Goal: Task Accomplishment & Management: Use online tool/utility

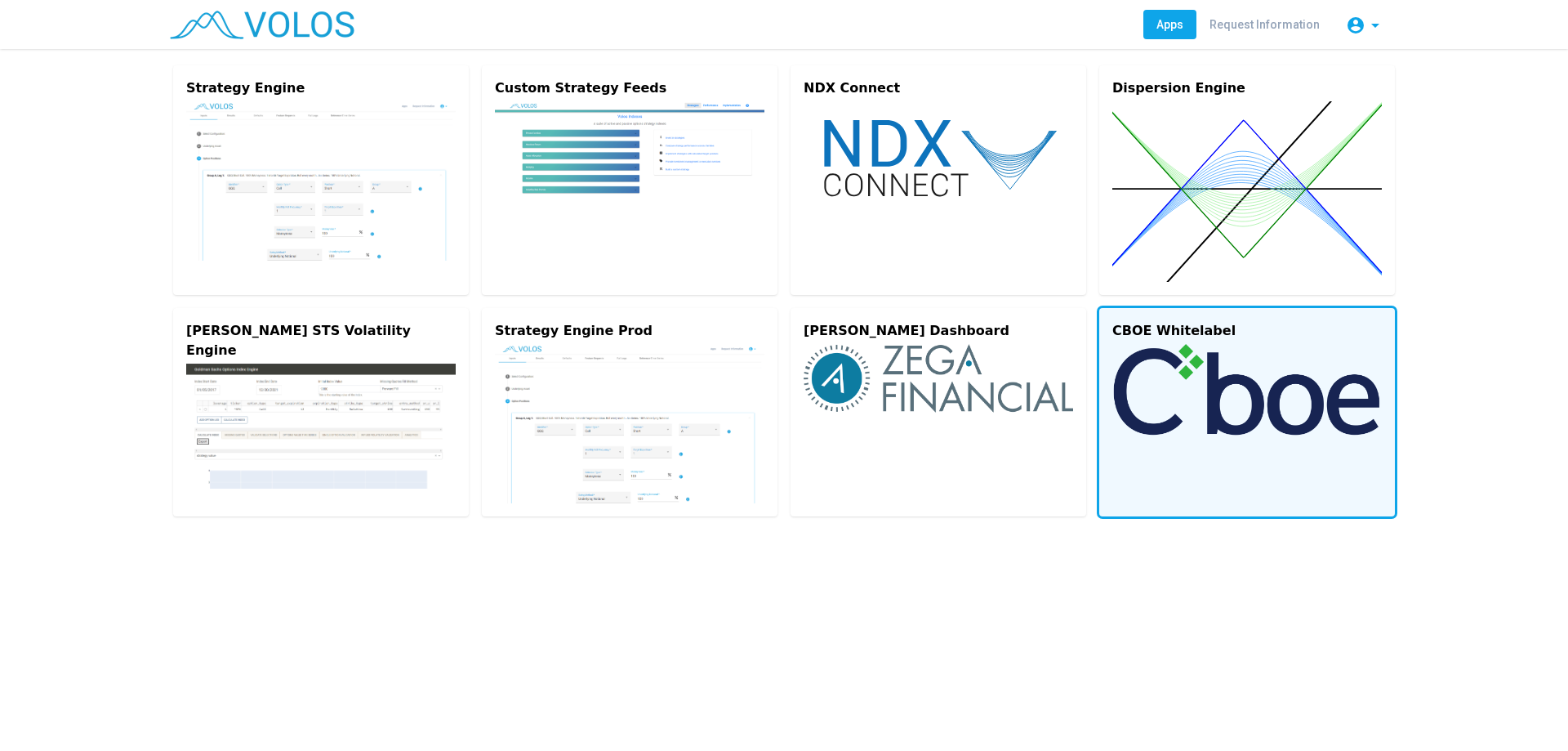
click at [1189, 434] on img at bounding box center [1246, 389] width 269 height 92
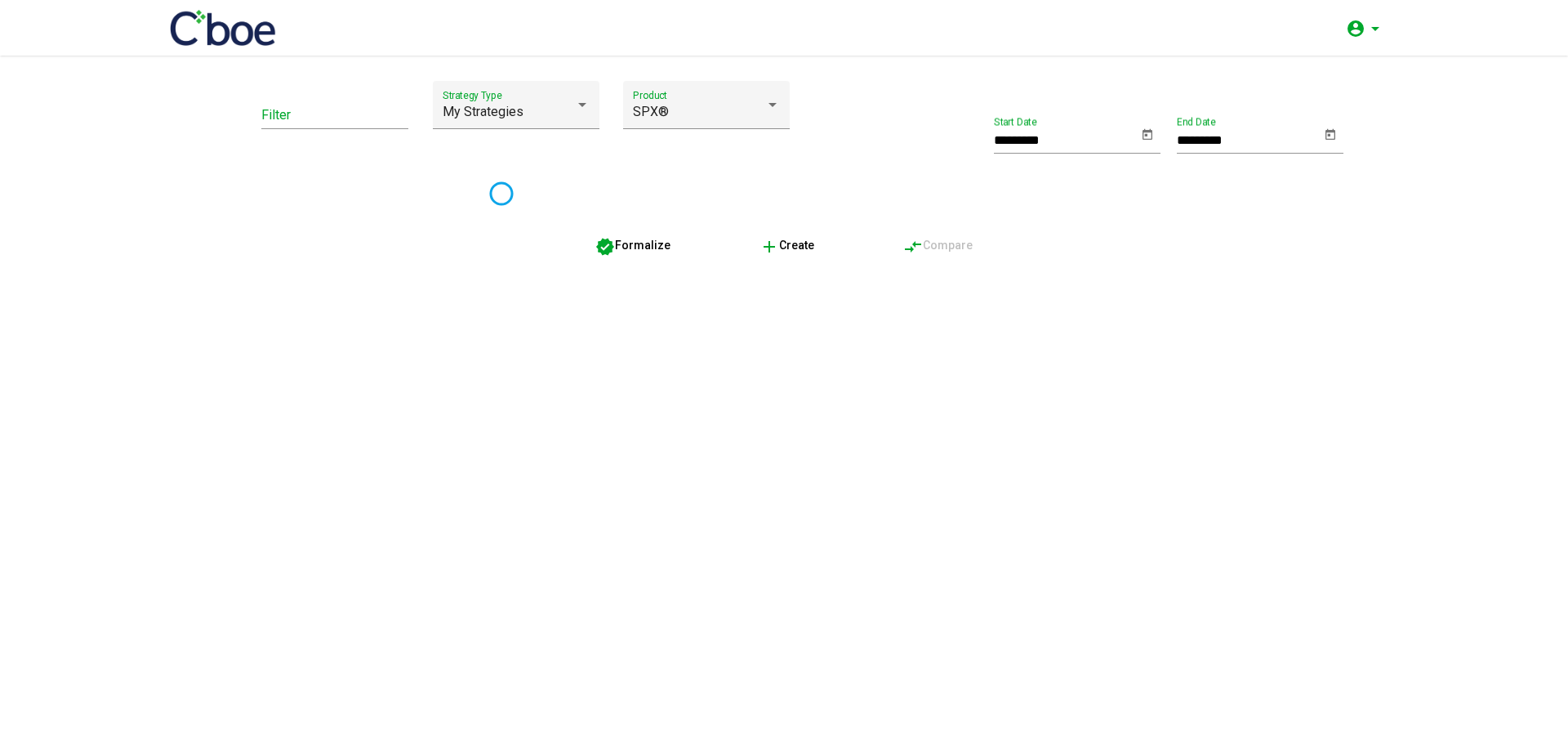
type input "*********"
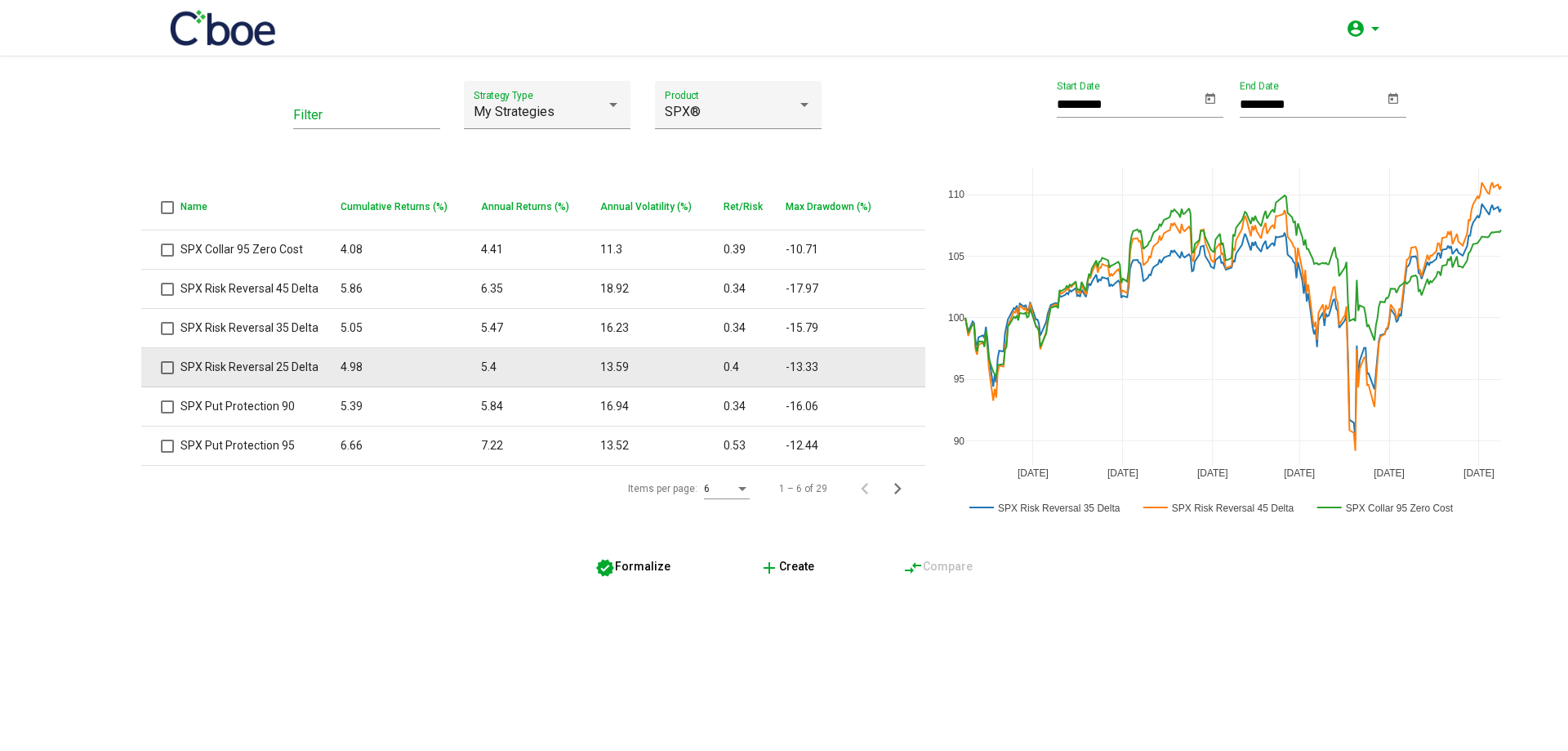
click at [322, 371] on td "SPX Risk Reversal 25 Delta" at bounding box center [261, 367] width 160 height 39
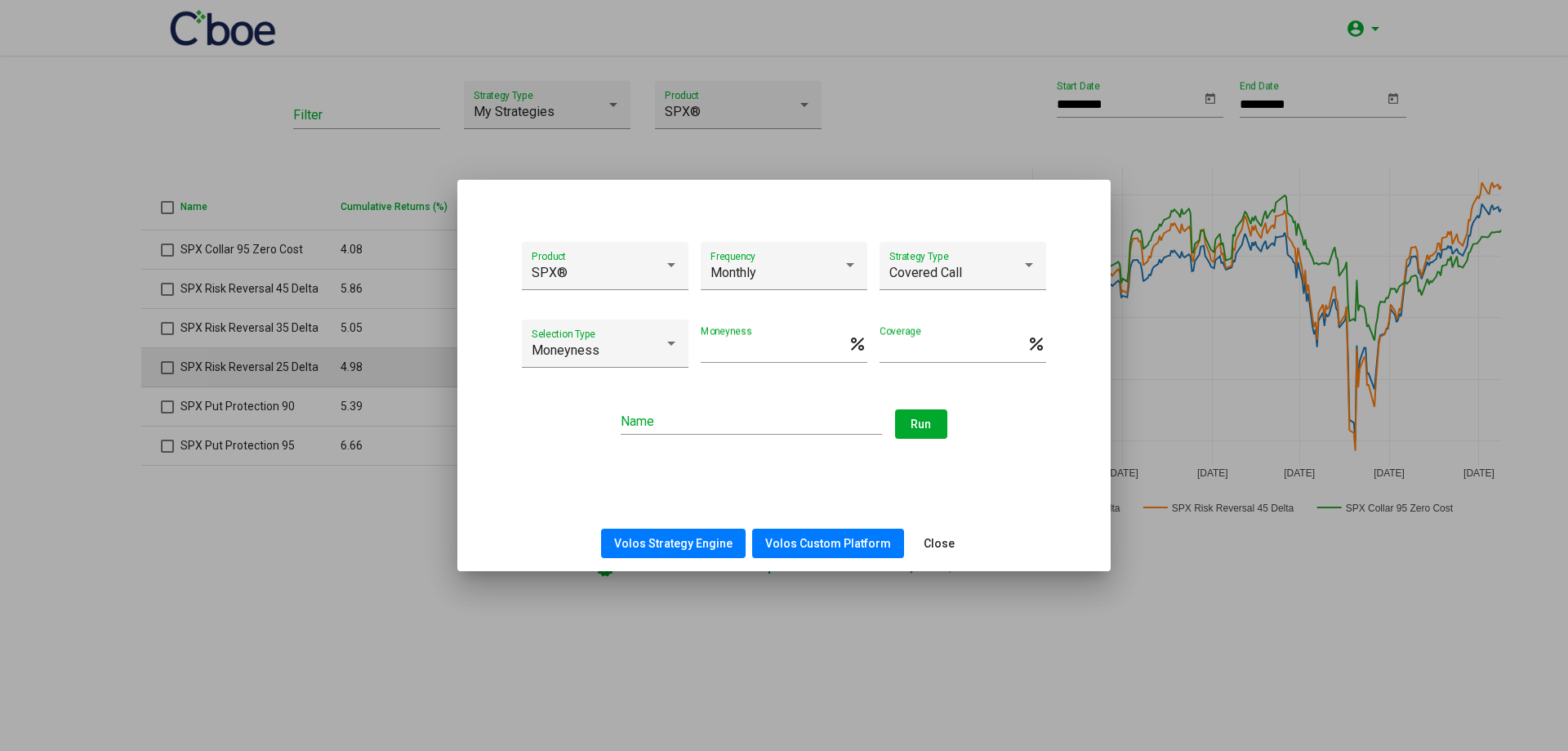
type input "**********"
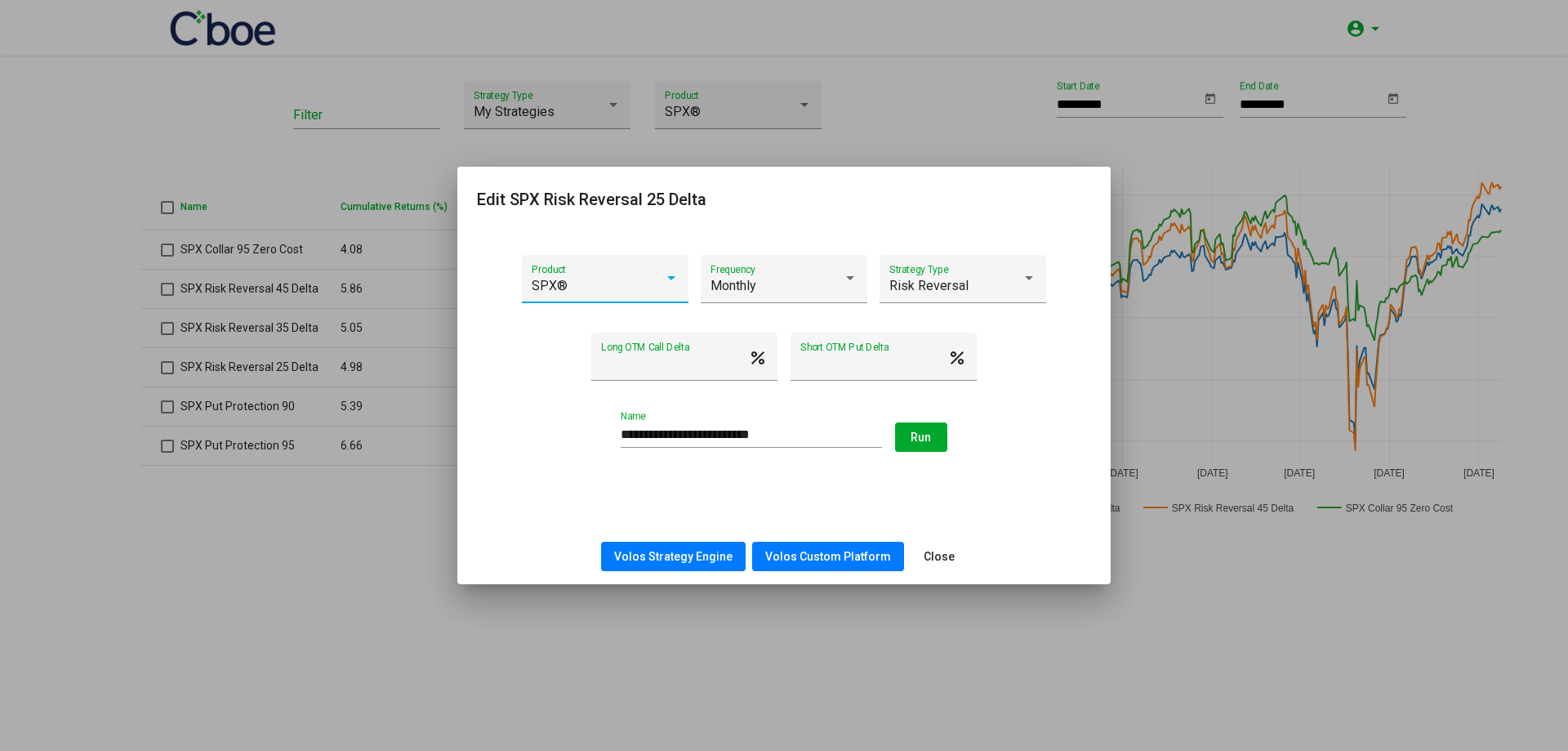
click at [687, 553] on span "Volos Strategy Engine" at bounding box center [673, 556] width 119 height 13
click at [534, 406] on div "**********" at bounding box center [784, 359] width 614 height 209
click at [433, 486] on div at bounding box center [784, 375] width 1568 height 751
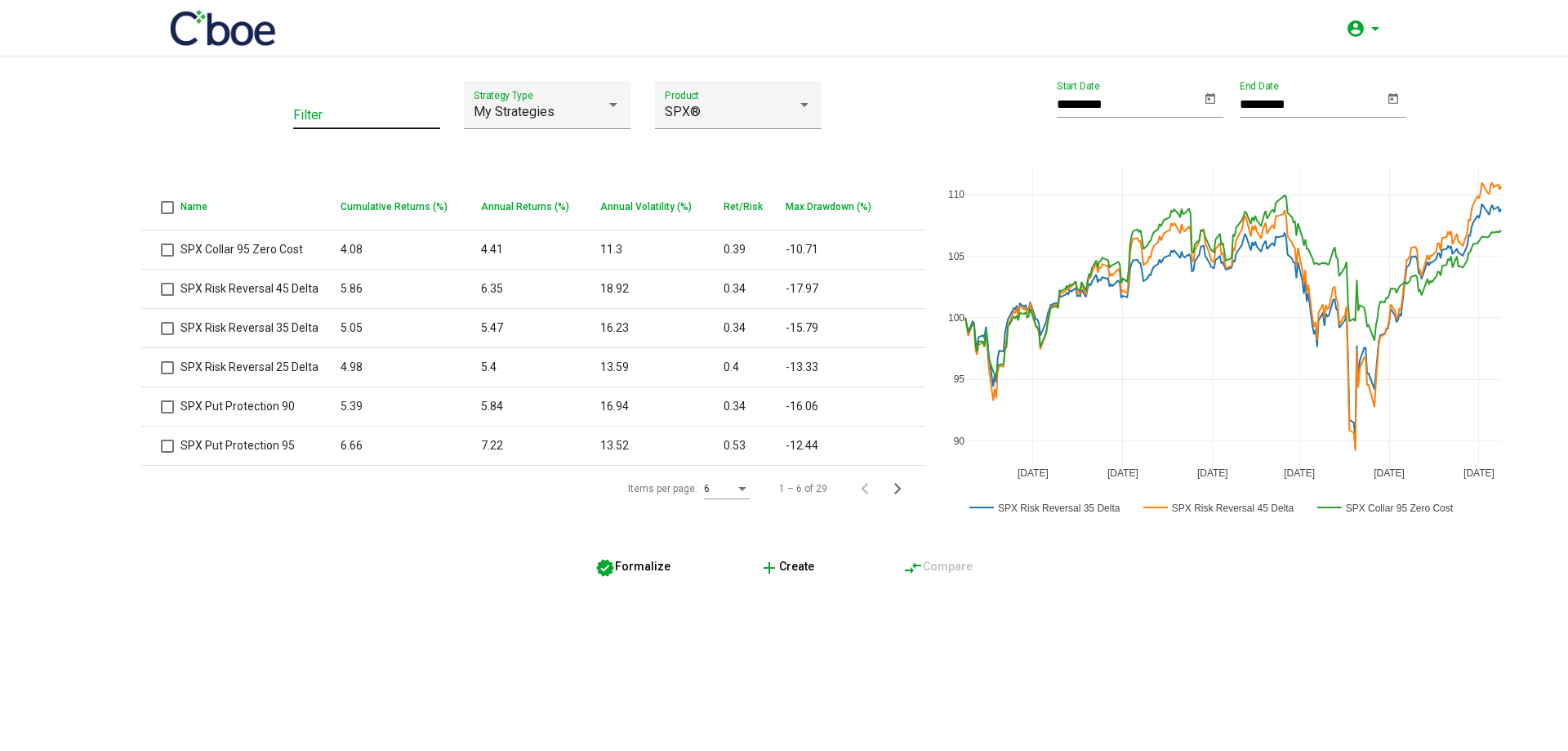
click at [331, 113] on input "Filter" at bounding box center [366, 115] width 147 height 15
click at [331, 152] on div "Filter My Strategies Strategy Type SPX® Product Name Cumulative Returns (%) Ann…" at bounding box center [533, 304] width 753 height 446
click at [336, 109] on input "Filter" at bounding box center [366, 115] width 147 height 15
click at [326, 151] on div "Filter My Strategies Strategy Type SPX® Product Name Cumulative Returns (%) Ann…" at bounding box center [533, 304] width 753 height 446
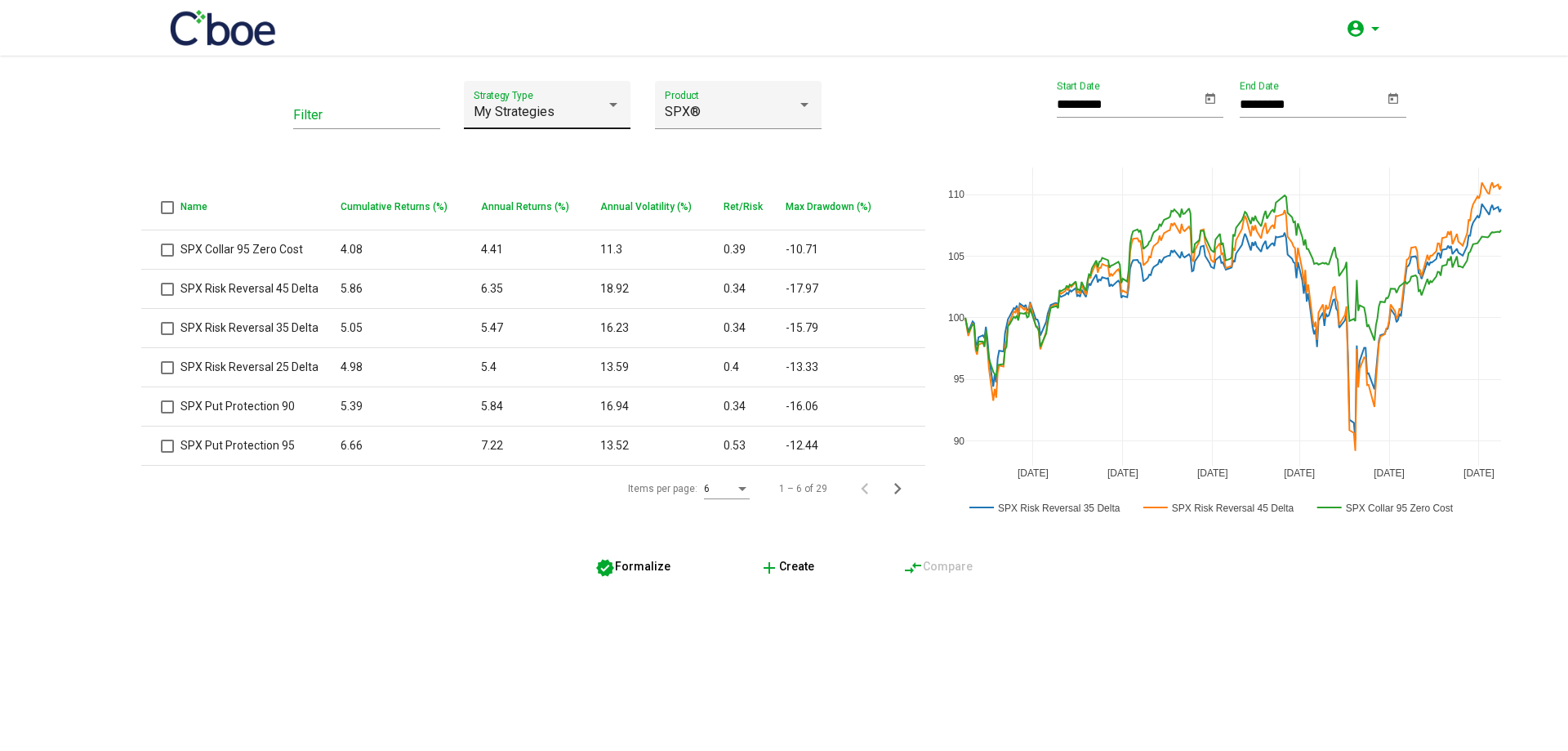
click at [572, 111] on div "My Strategies" at bounding box center [540, 112] width 133 height 15
click at [453, 137] on div at bounding box center [784, 375] width 1568 height 751
click at [477, 127] on div "My Strategies Strategy Type" at bounding box center [547, 110] width 147 height 38
click at [431, 133] on div at bounding box center [784, 375] width 1568 height 751
click at [499, 122] on div "My Strategies Strategy Type" at bounding box center [547, 110] width 147 height 38
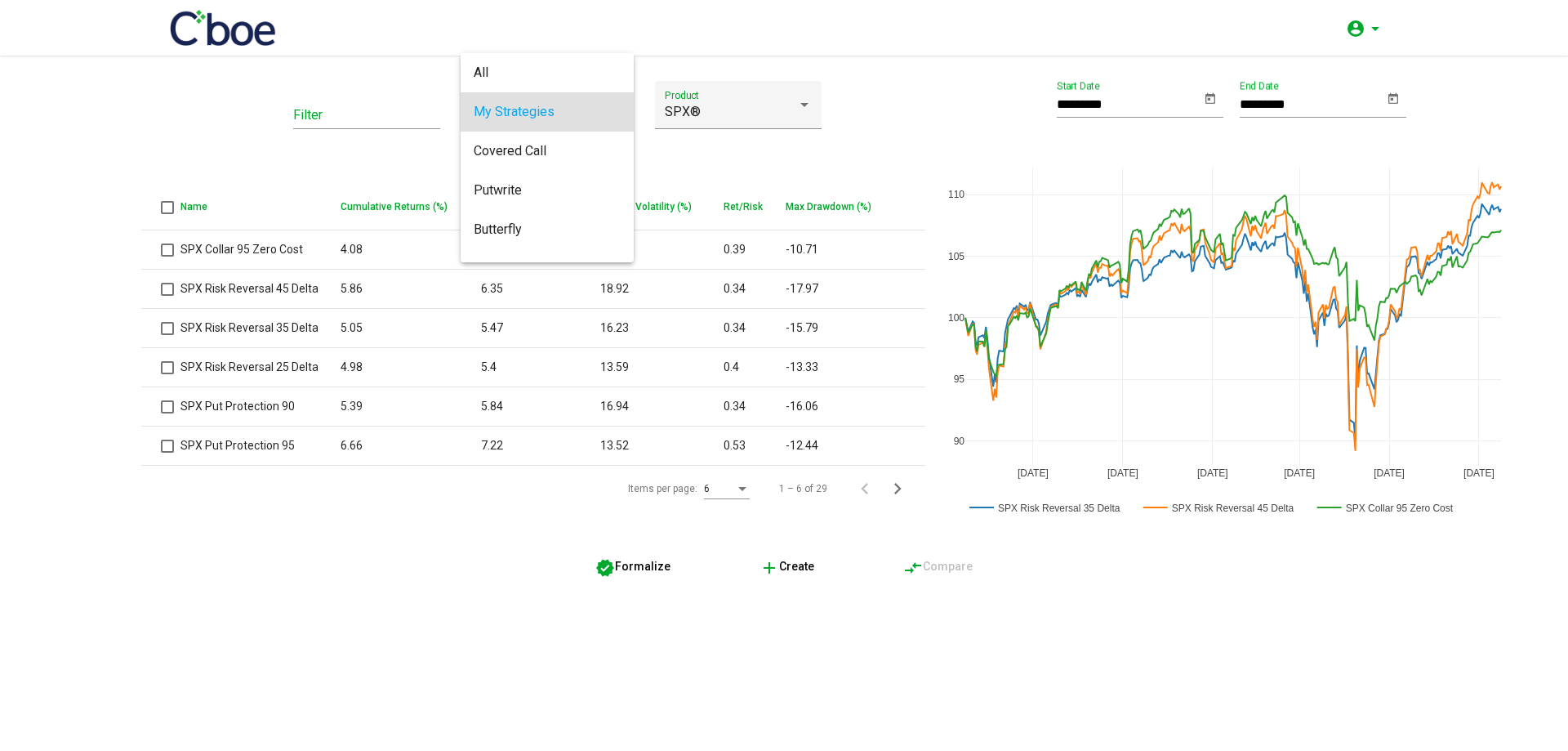
click at [426, 131] on div at bounding box center [784, 375] width 1568 height 751
click at [546, 118] on span "My Strategies" at bounding box center [514, 112] width 81 height 16
click at [426, 164] on div at bounding box center [784, 375] width 1568 height 751
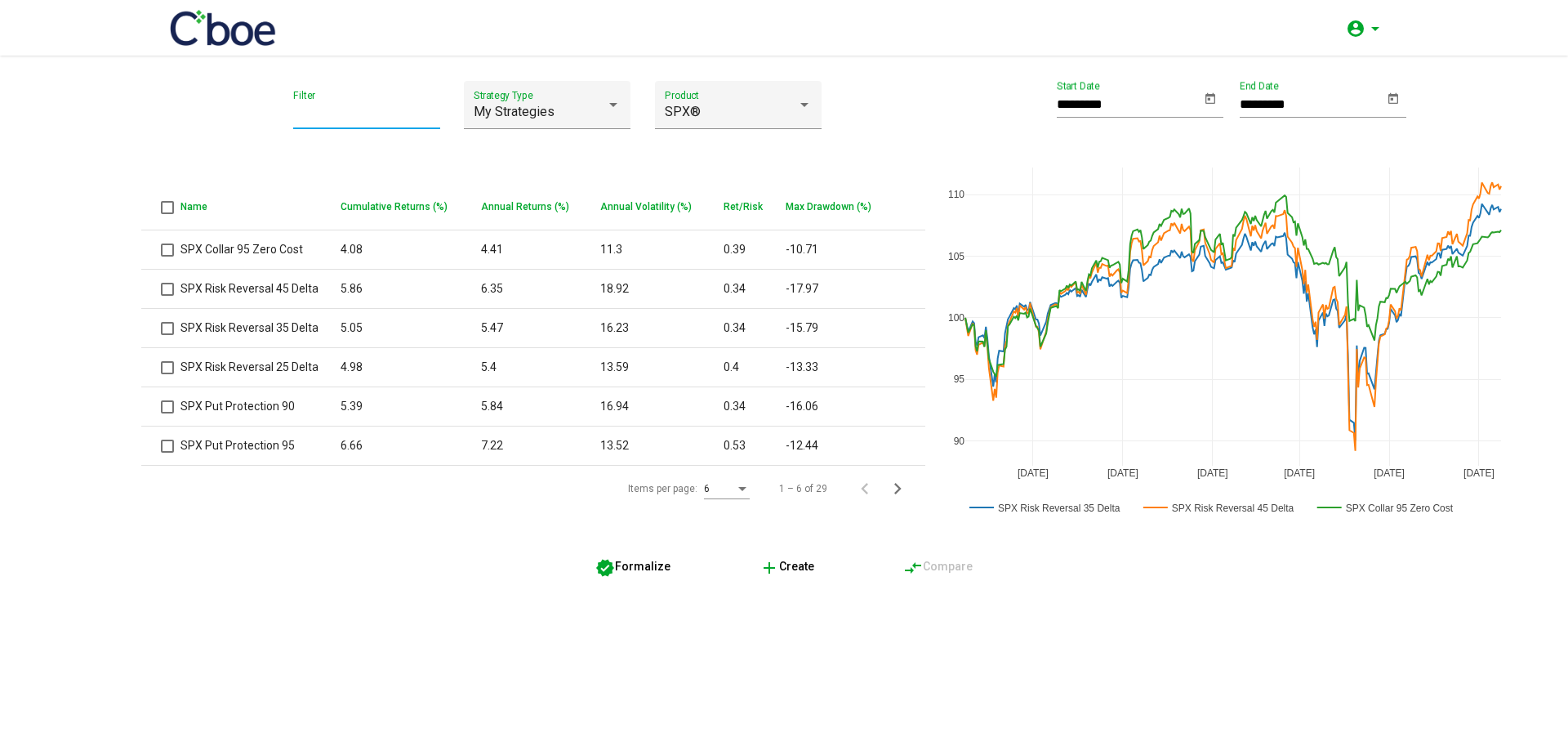
click at [346, 122] on input "Filter" at bounding box center [366, 115] width 147 height 15
click at [338, 136] on div "Filter" at bounding box center [366, 114] width 147 height 66
click at [648, 572] on span "verified Formalize" at bounding box center [633, 565] width 75 height 13
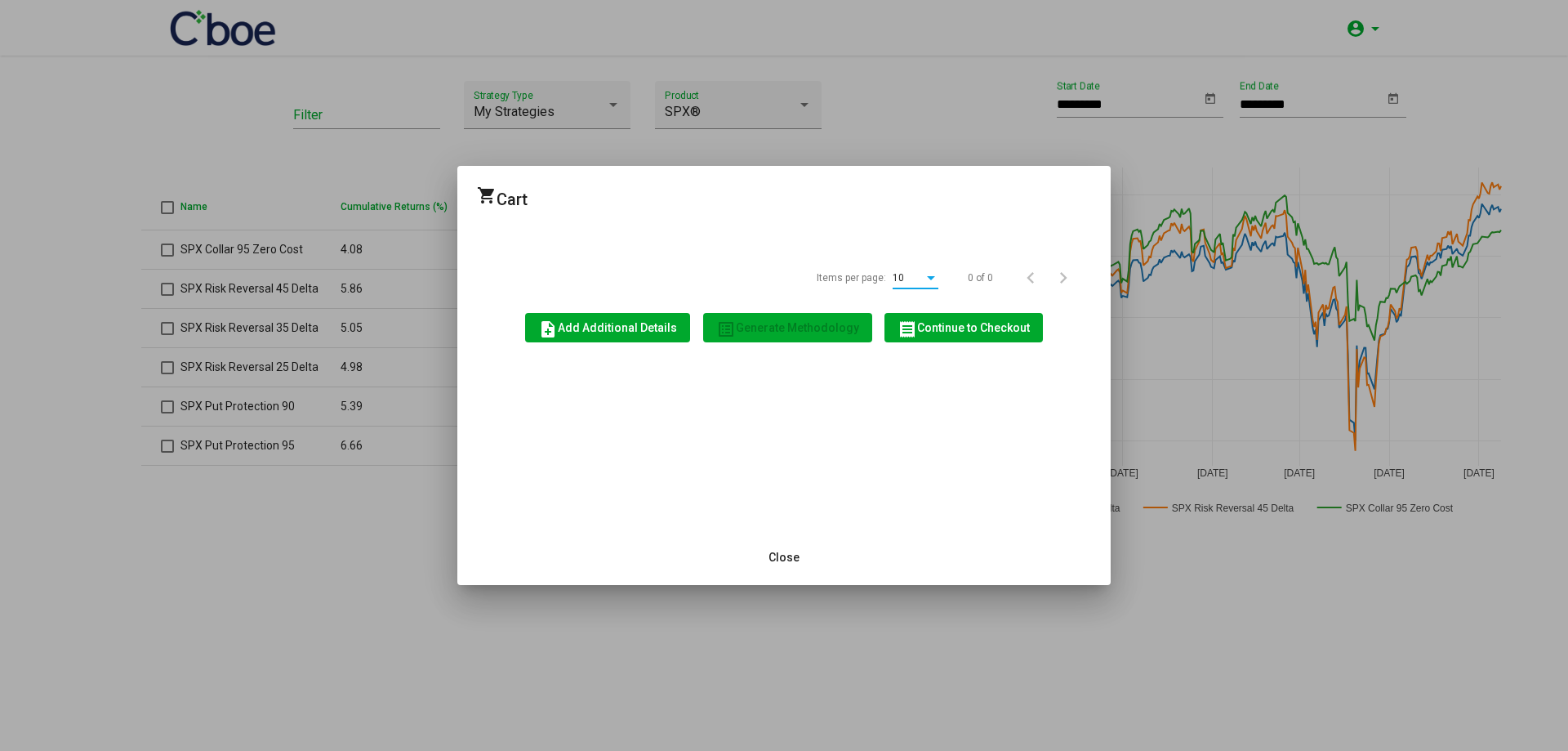
click at [322, 431] on div at bounding box center [784, 375] width 1568 height 751
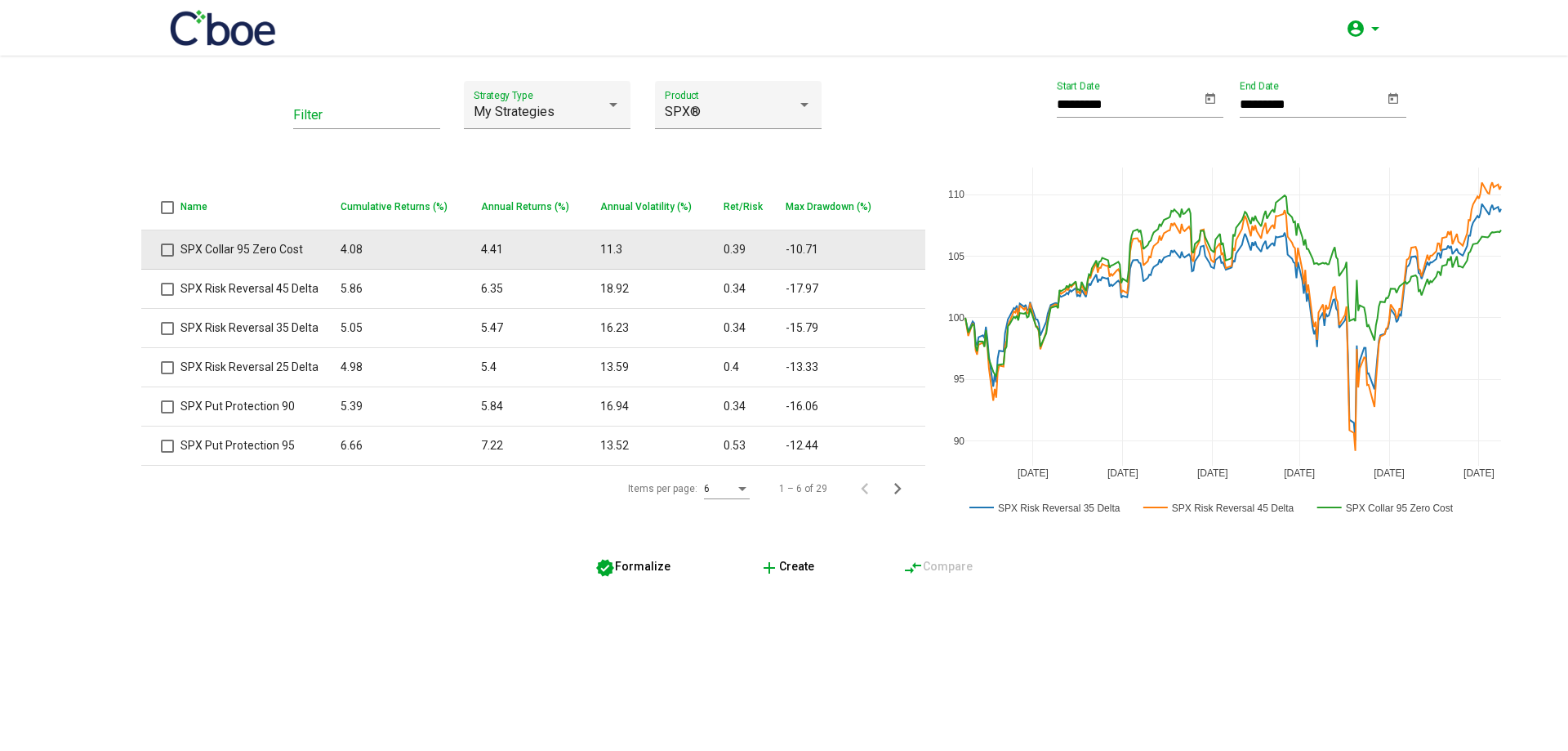
click at [167, 246] on span at bounding box center [167, 249] width 13 height 13
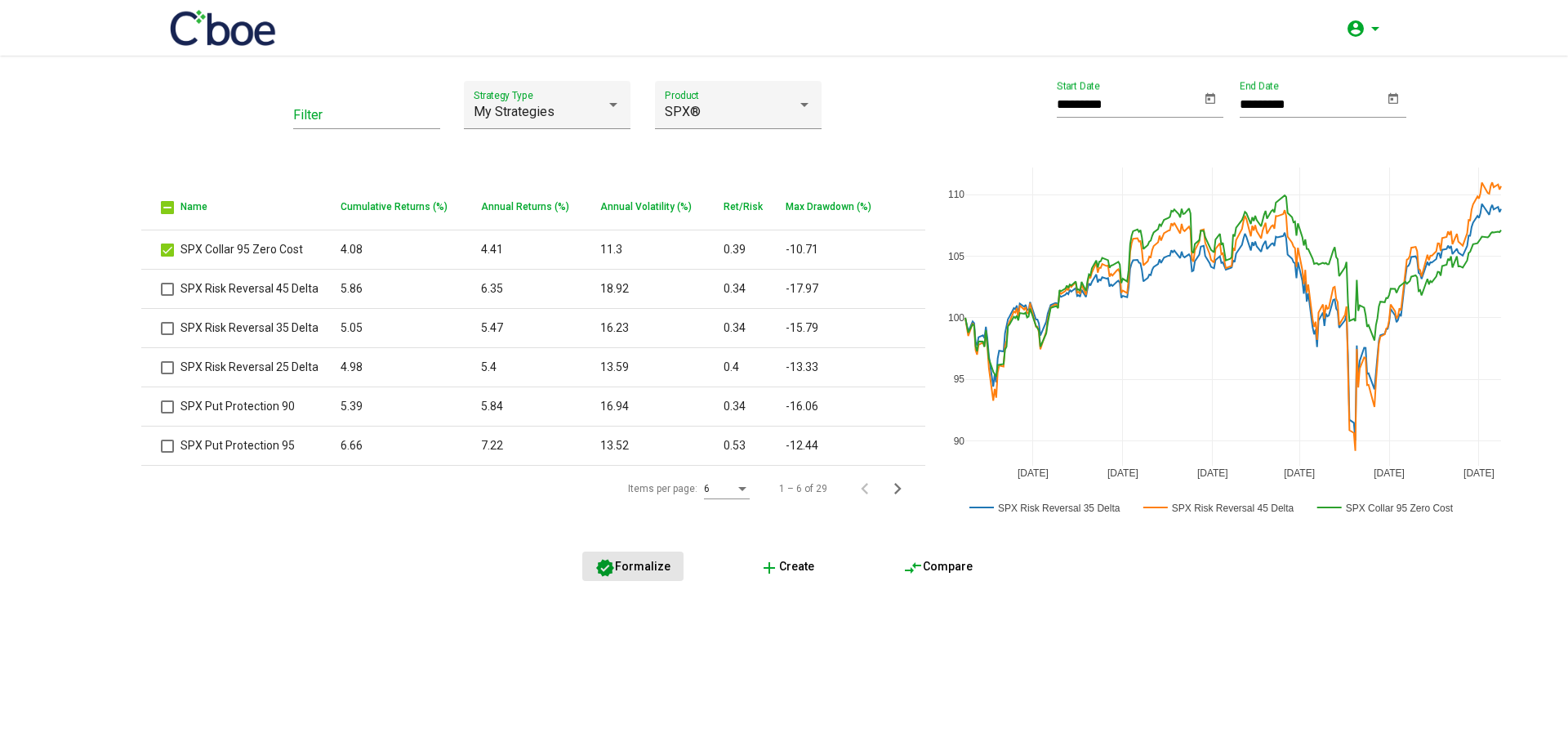
click at [645, 559] on span "verified Formalize" at bounding box center [633, 565] width 75 height 13
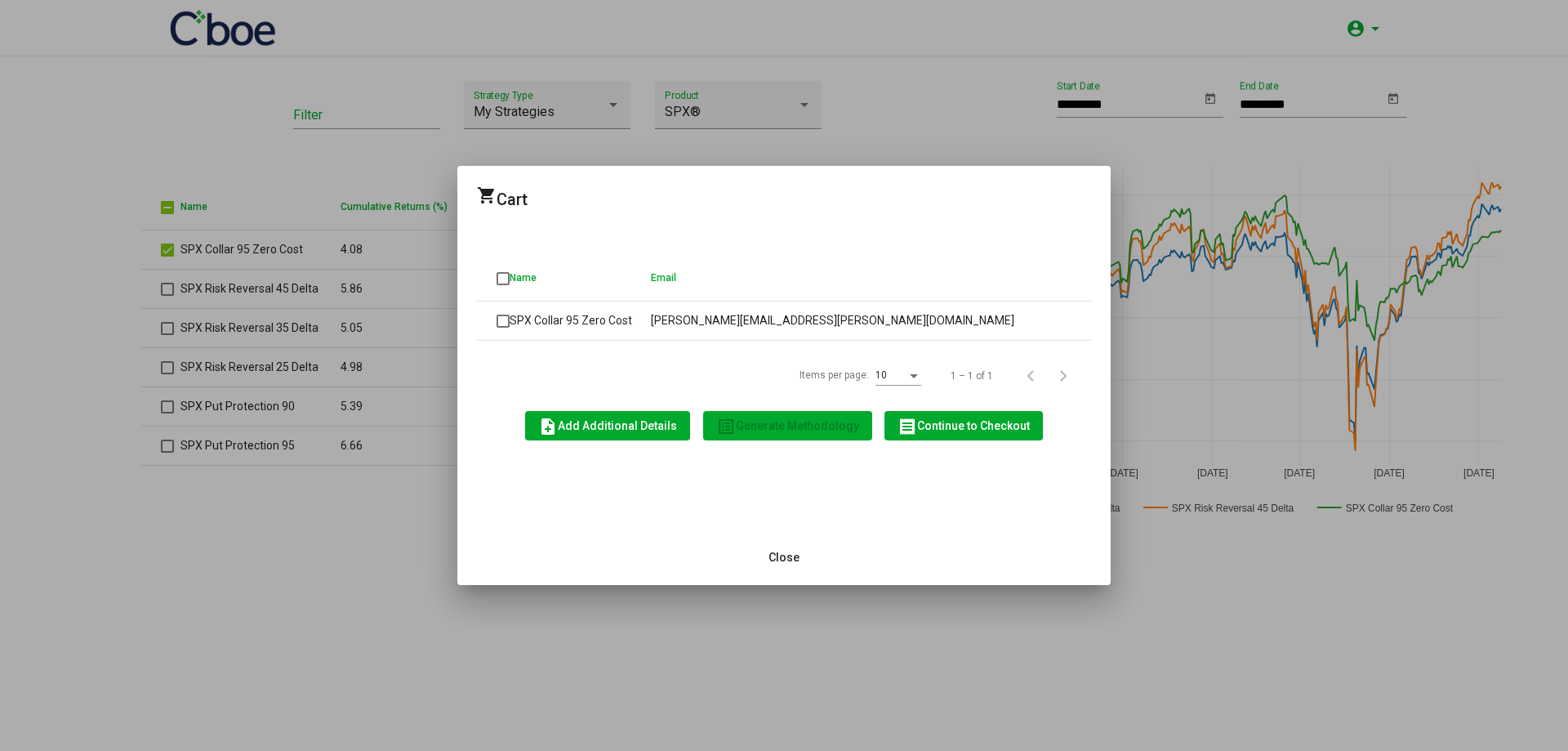
click at [620, 423] on span "note_add Add Additional Details" at bounding box center [607, 425] width 139 height 13
click at [787, 548] on button "Close" at bounding box center [784, 557] width 58 height 30
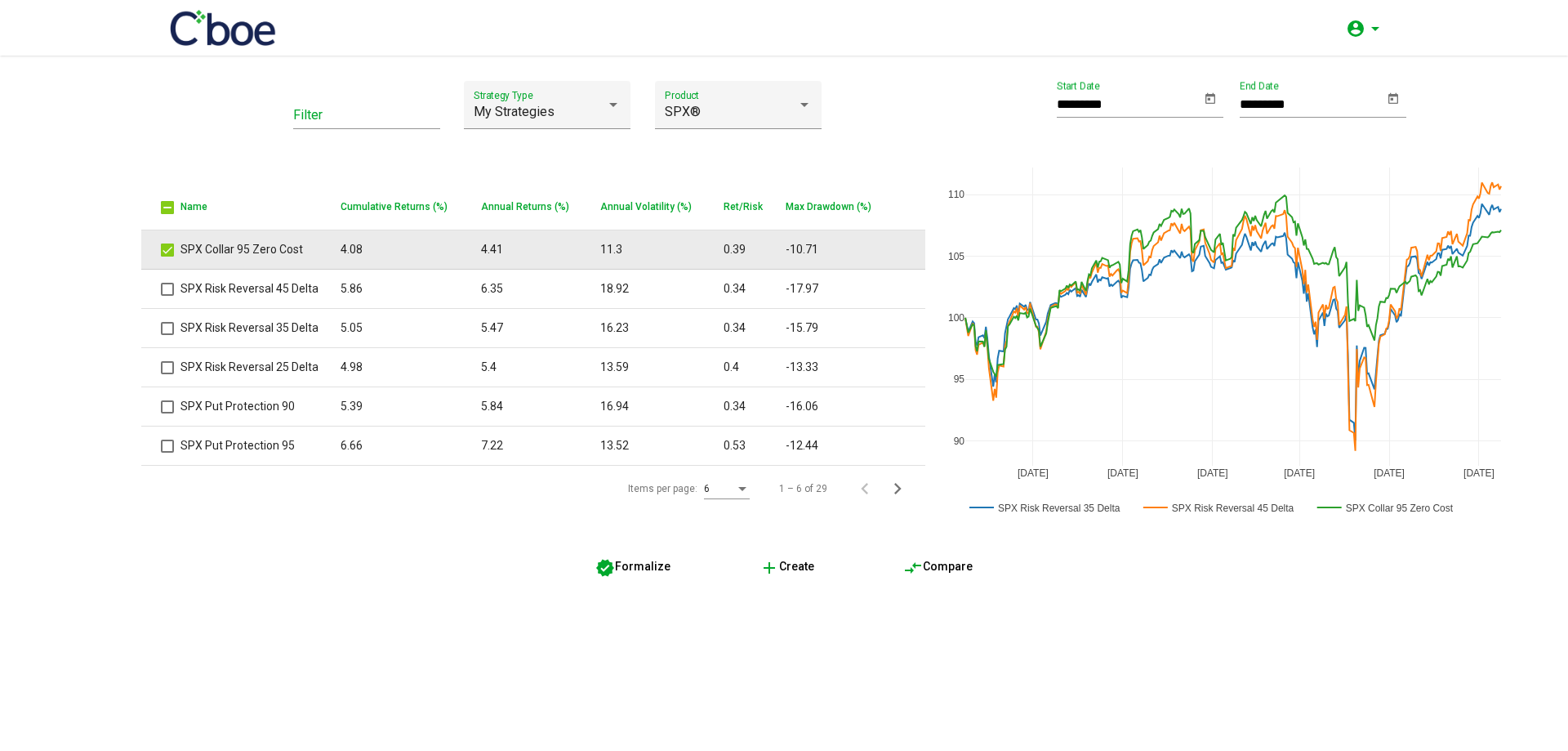
click at [162, 249] on span at bounding box center [167, 249] width 13 height 13
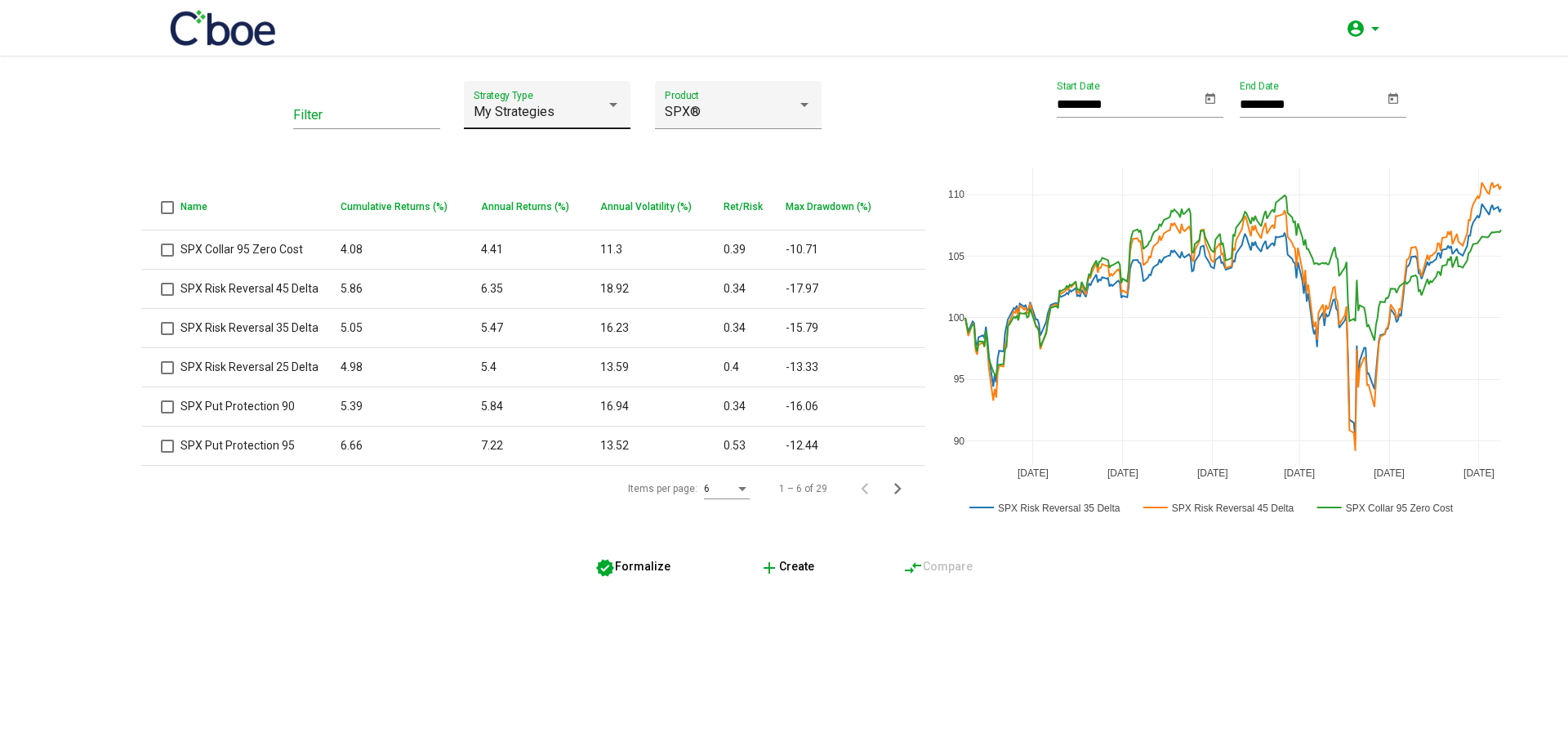
click at [549, 116] on span "My Strategies" at bounding box center [514, 112] width 81 height 16
click at [559, 148] on span "Covered Call" at bounding box center [547, 151] width 147 height 39
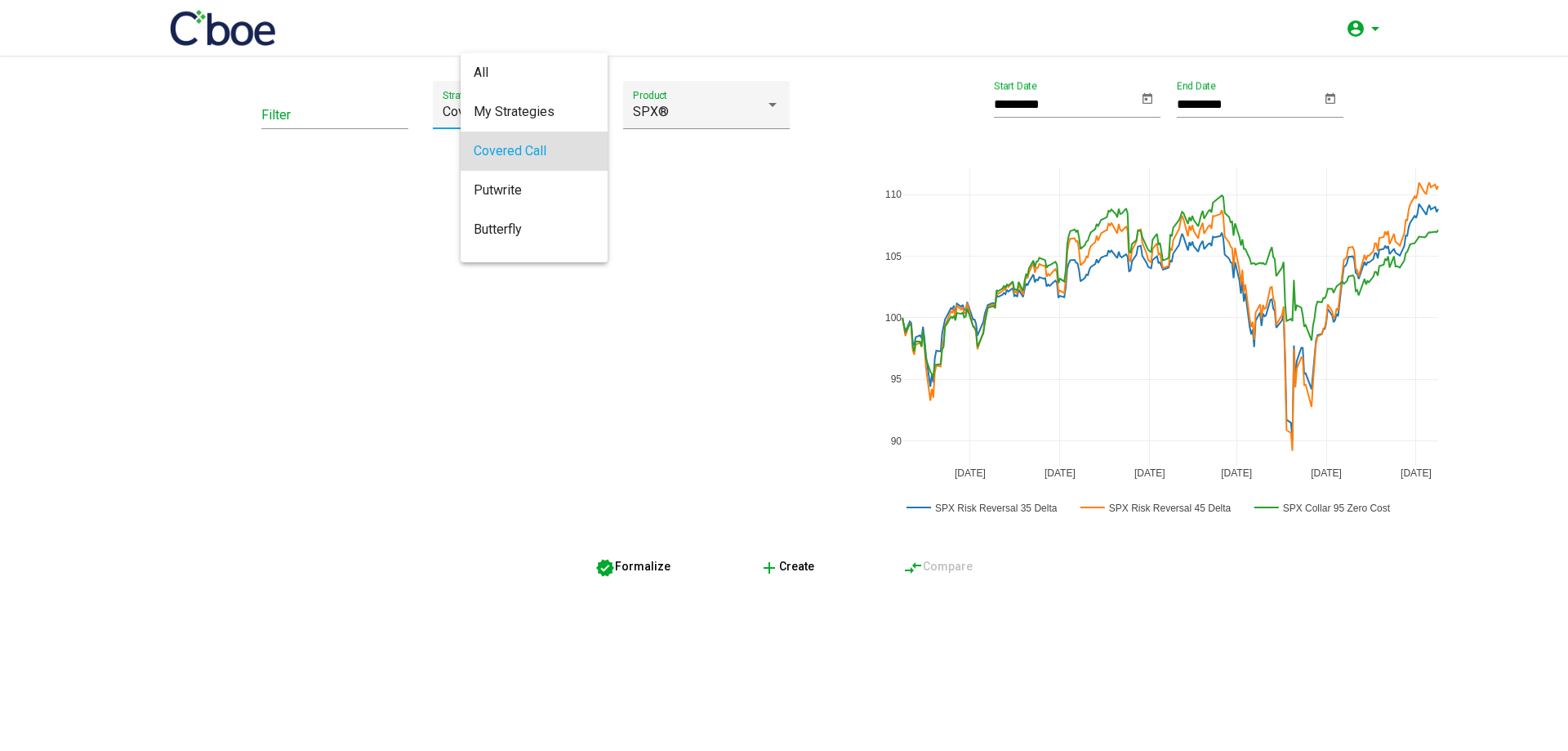
type input "*********"
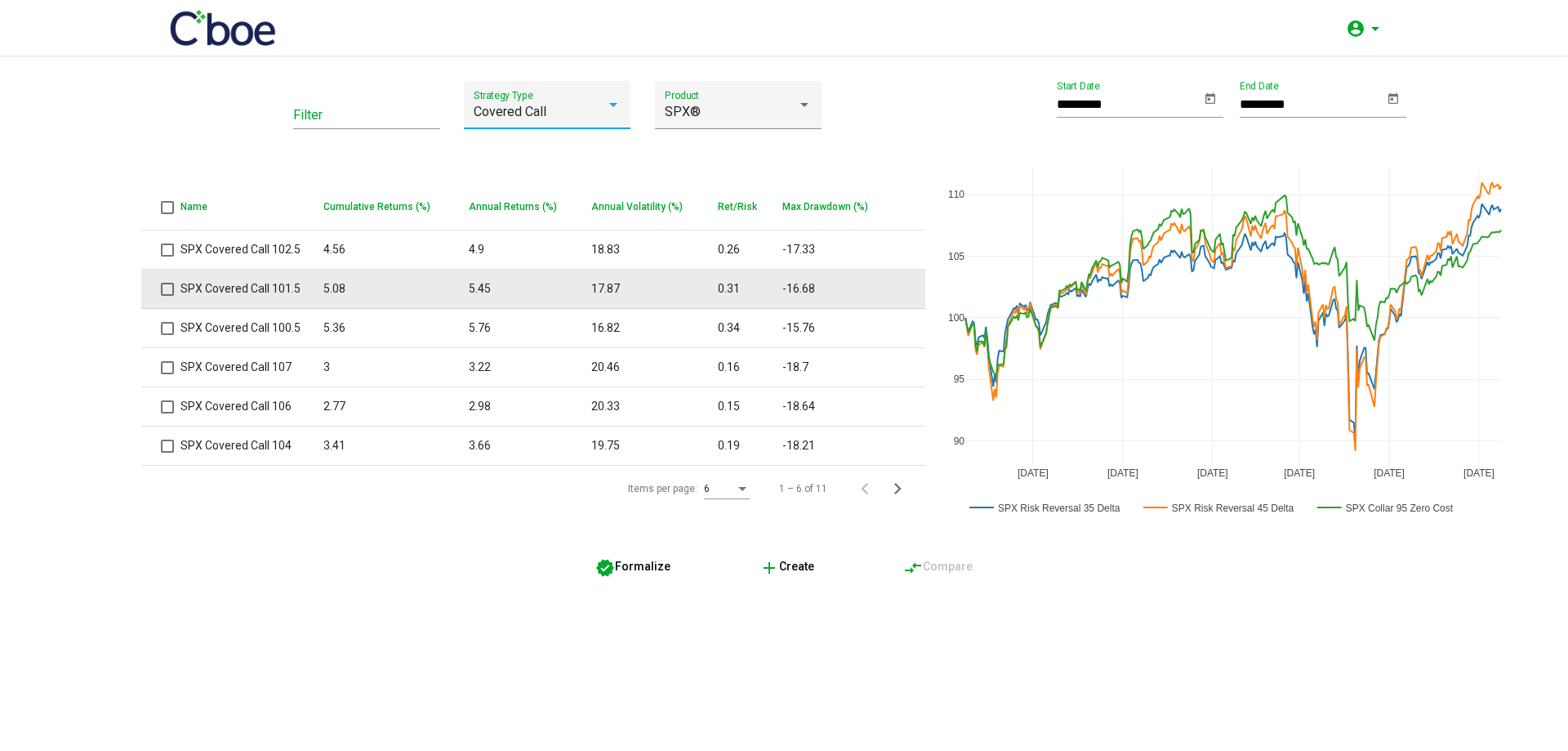
click at [167, 288] on span at bounding box center [167, 289] width 13 height 13
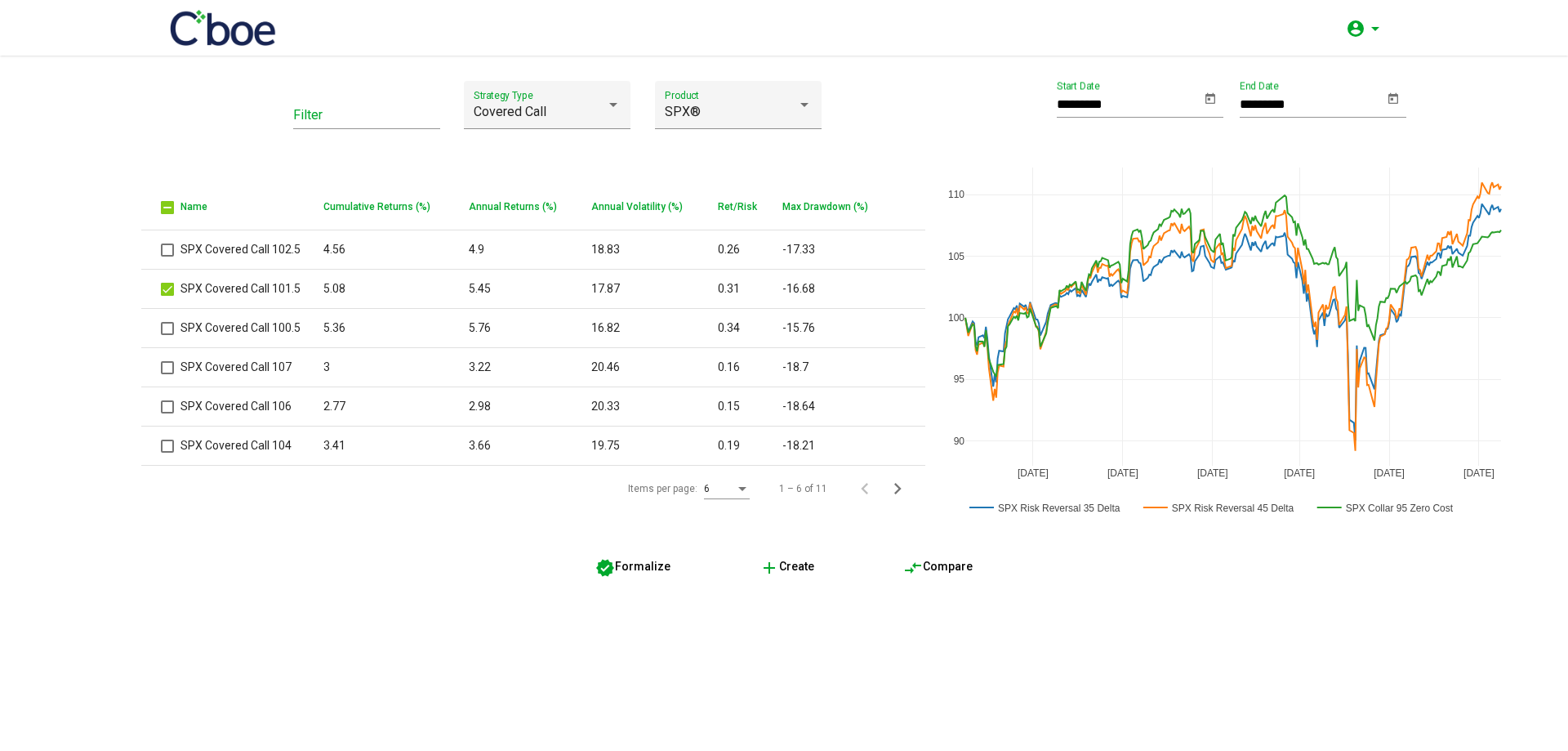
click at [623, 565] on span "verified Formalize" at bounding box center [633, 565] width 75 height 13
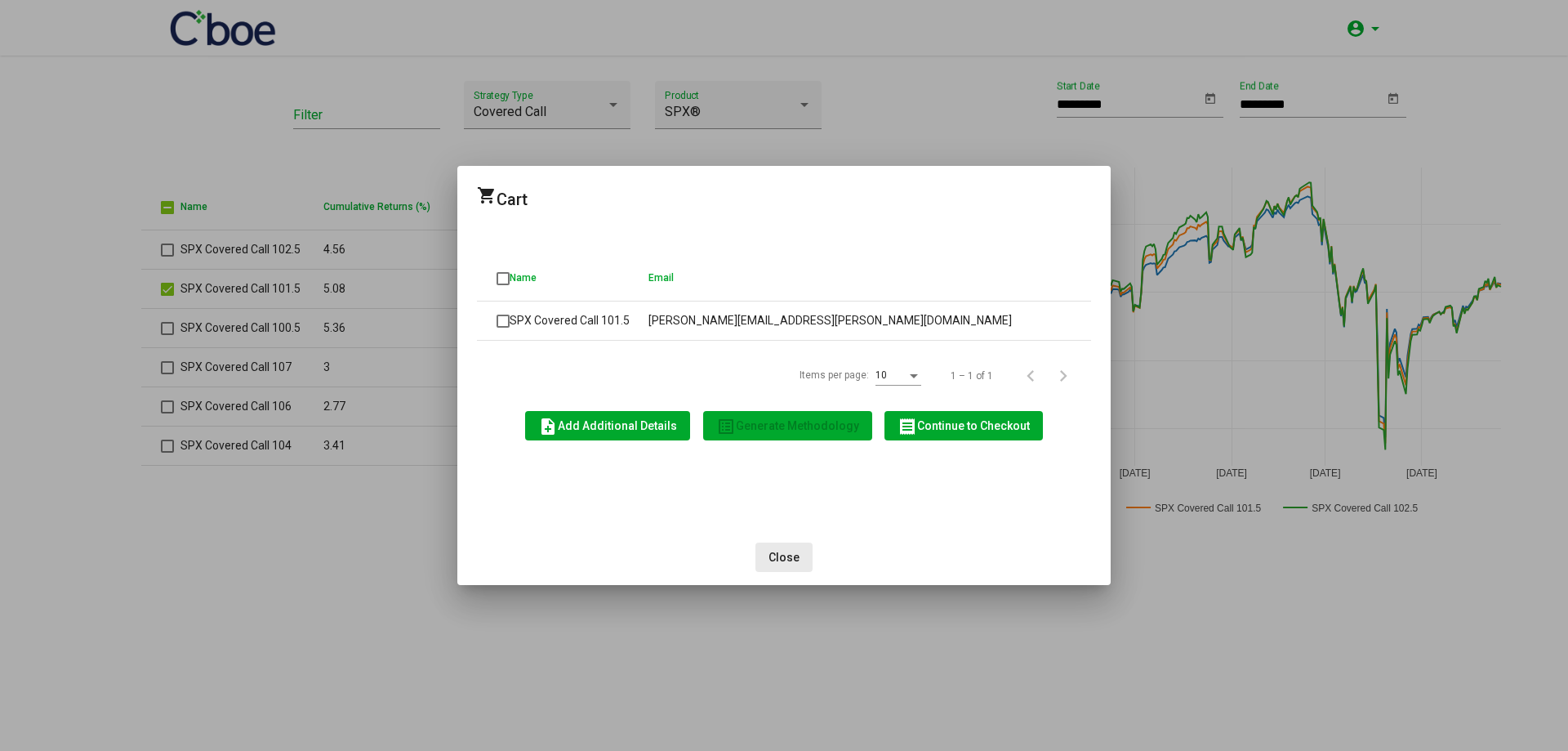
click at [786, 554] on span "Close" at bounding box center [784, 556] width 31 height 13
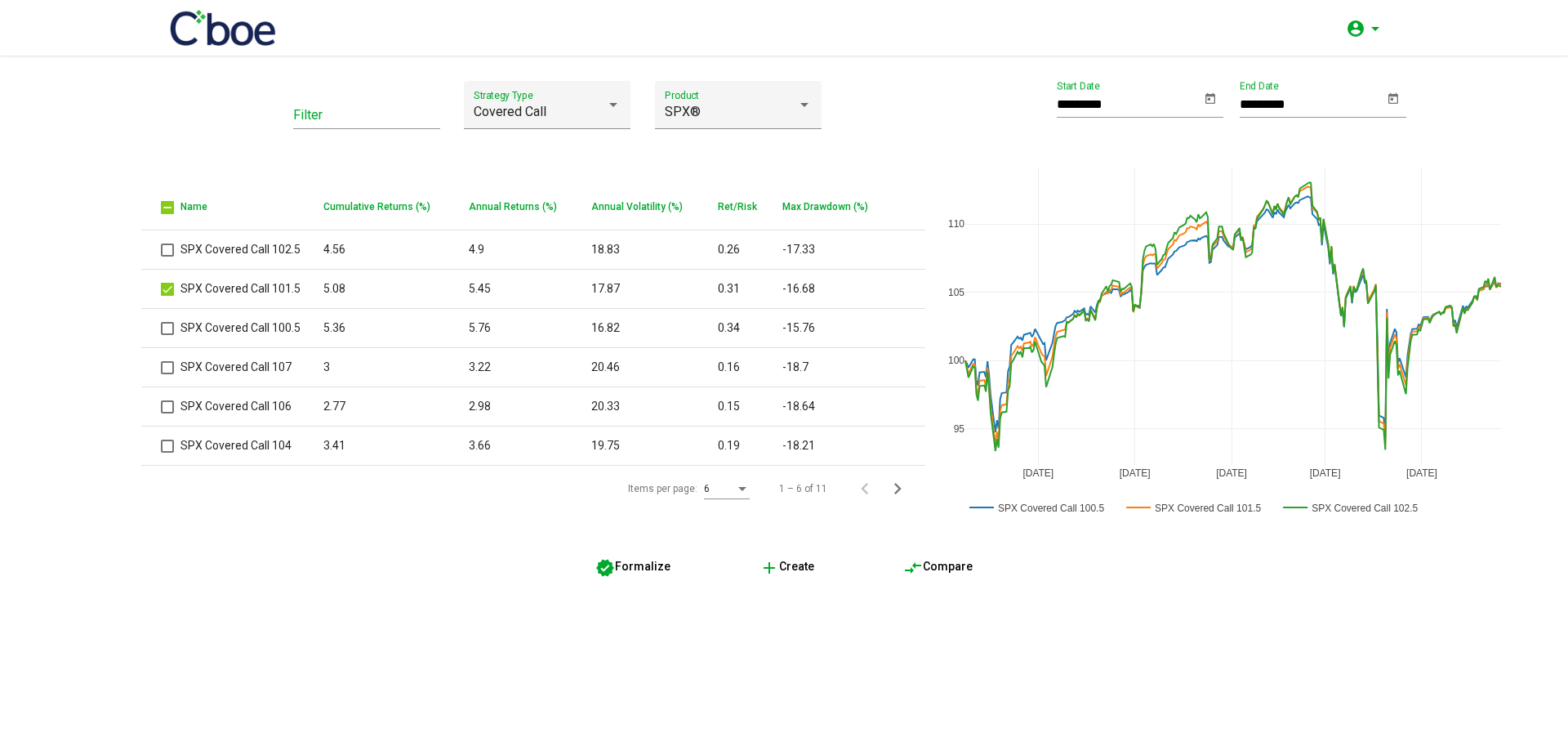
click at [603, 558] on mat-icon "verified" at bounding box center [605, 568] width 19 height 19
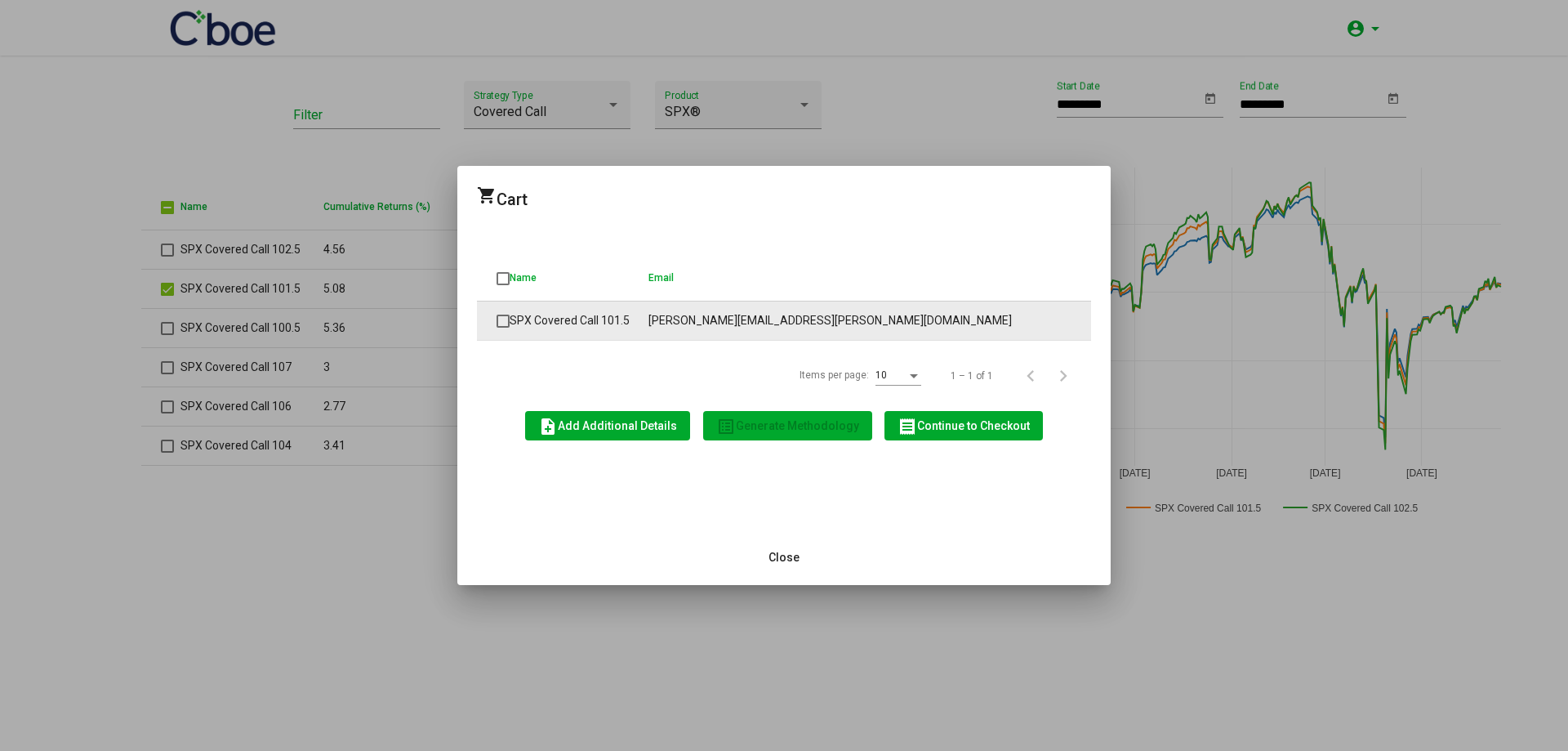
click at [505, 324] on span at bounding box center [502, 321] width 13 height 13
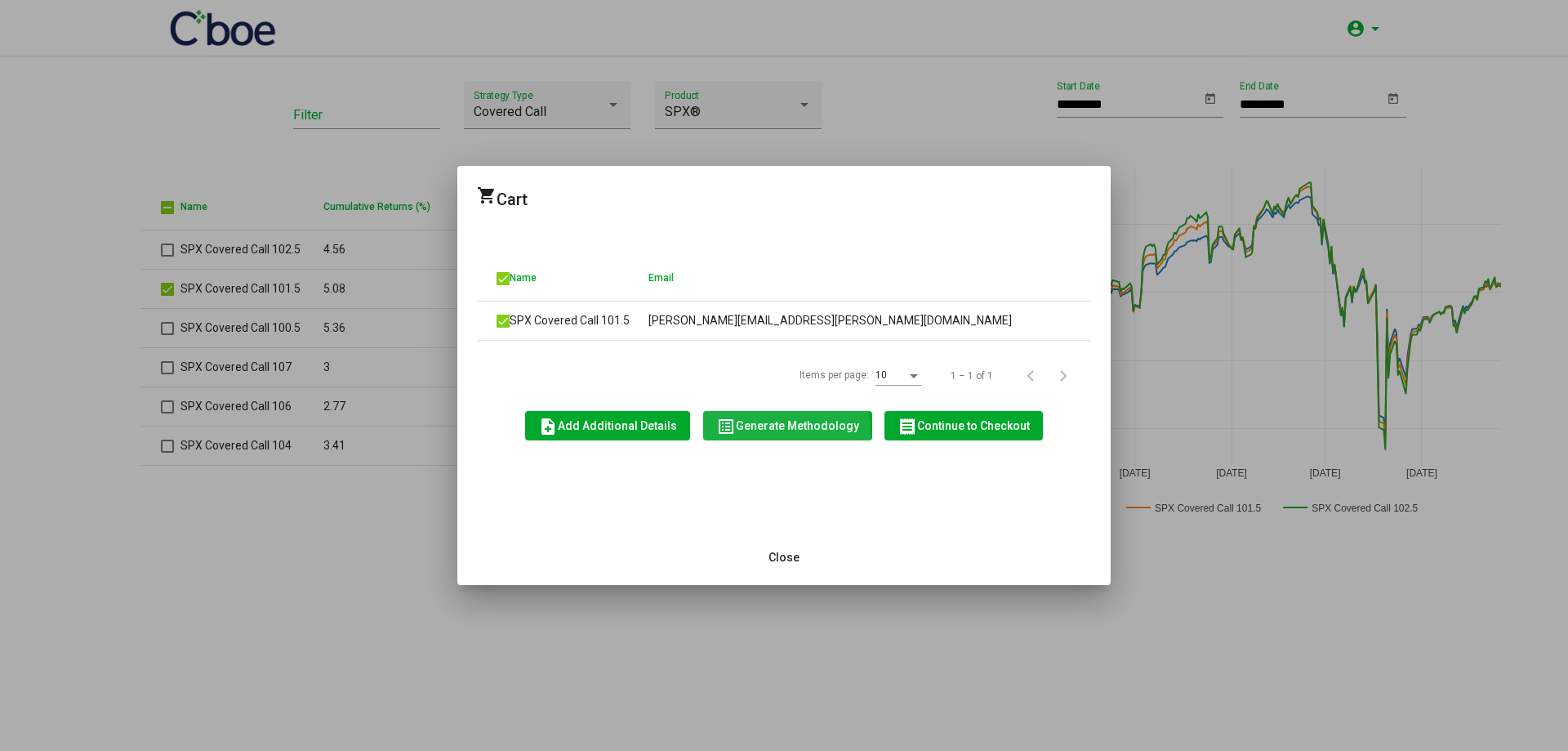
click at [757, 434] on button "list_alt Generate Methodology" at bounding box center [787, 426] width 169 height 30
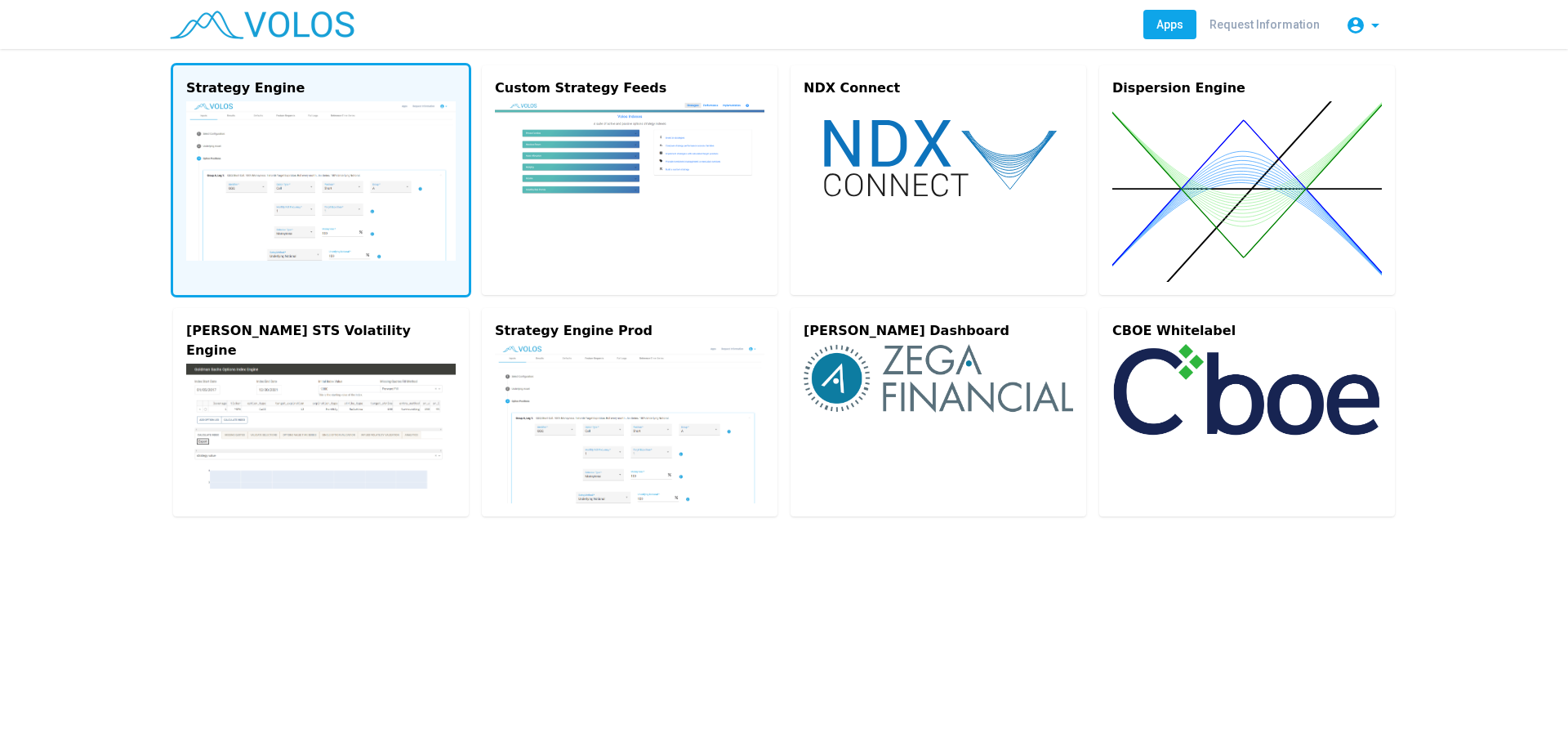
click at [332, 126] on img at bounding box center [321, 181] width 269 height 160
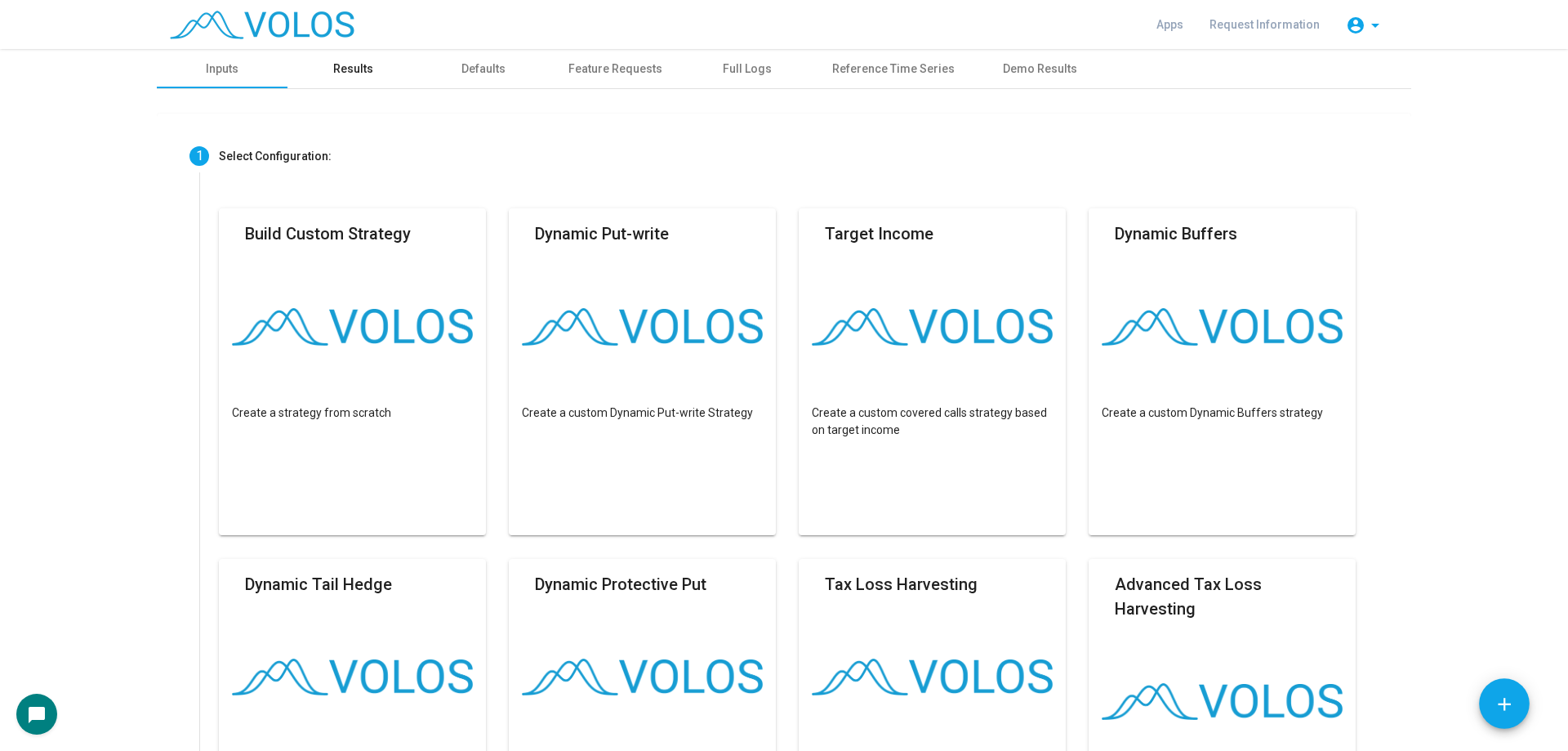
click at [368, 57] on div "Results" at bounding box center [353, 68] width 131 height 39
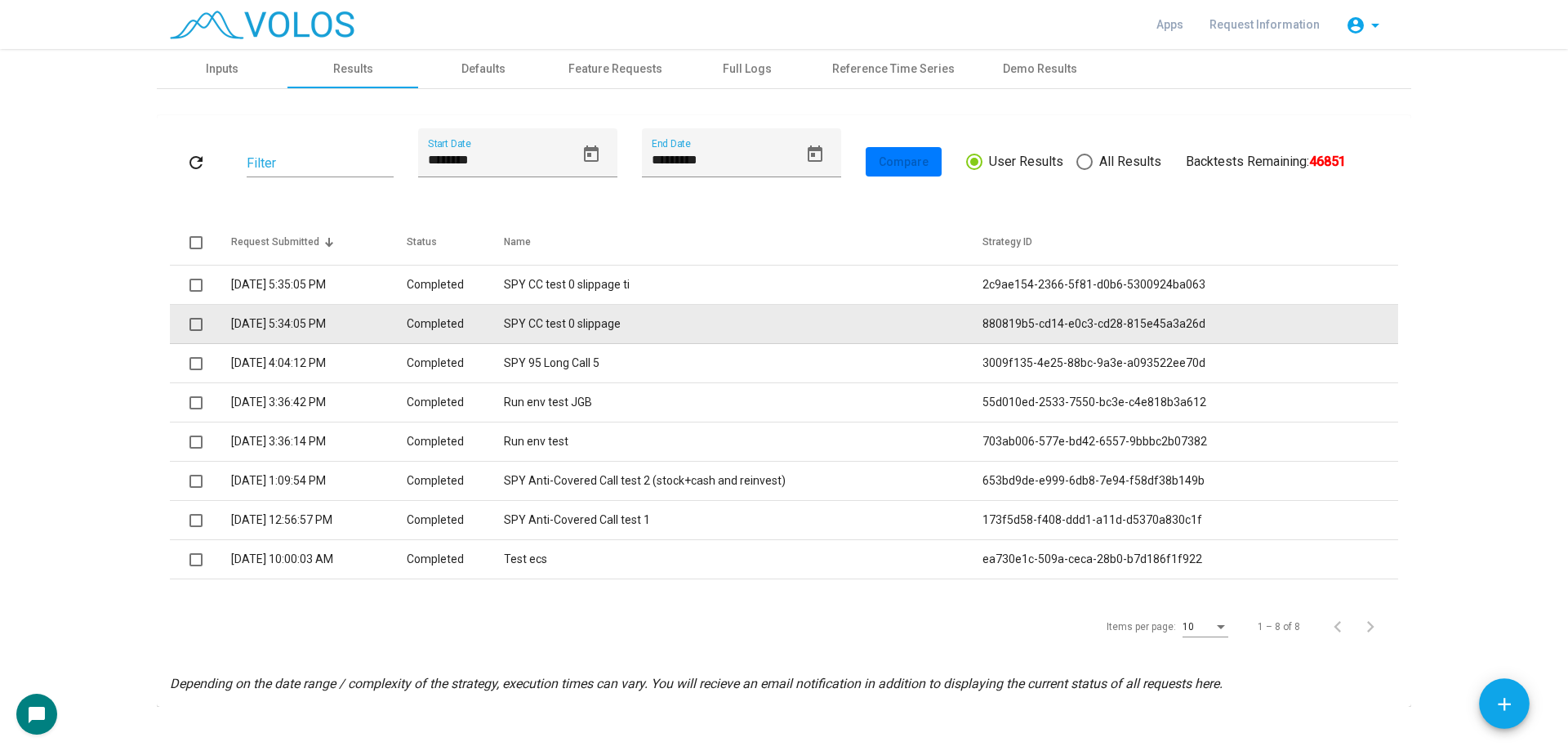
click at [619, 324] on td "SPY CC test 0 slippage" at bounding box center [744, 324] width 480 height 39
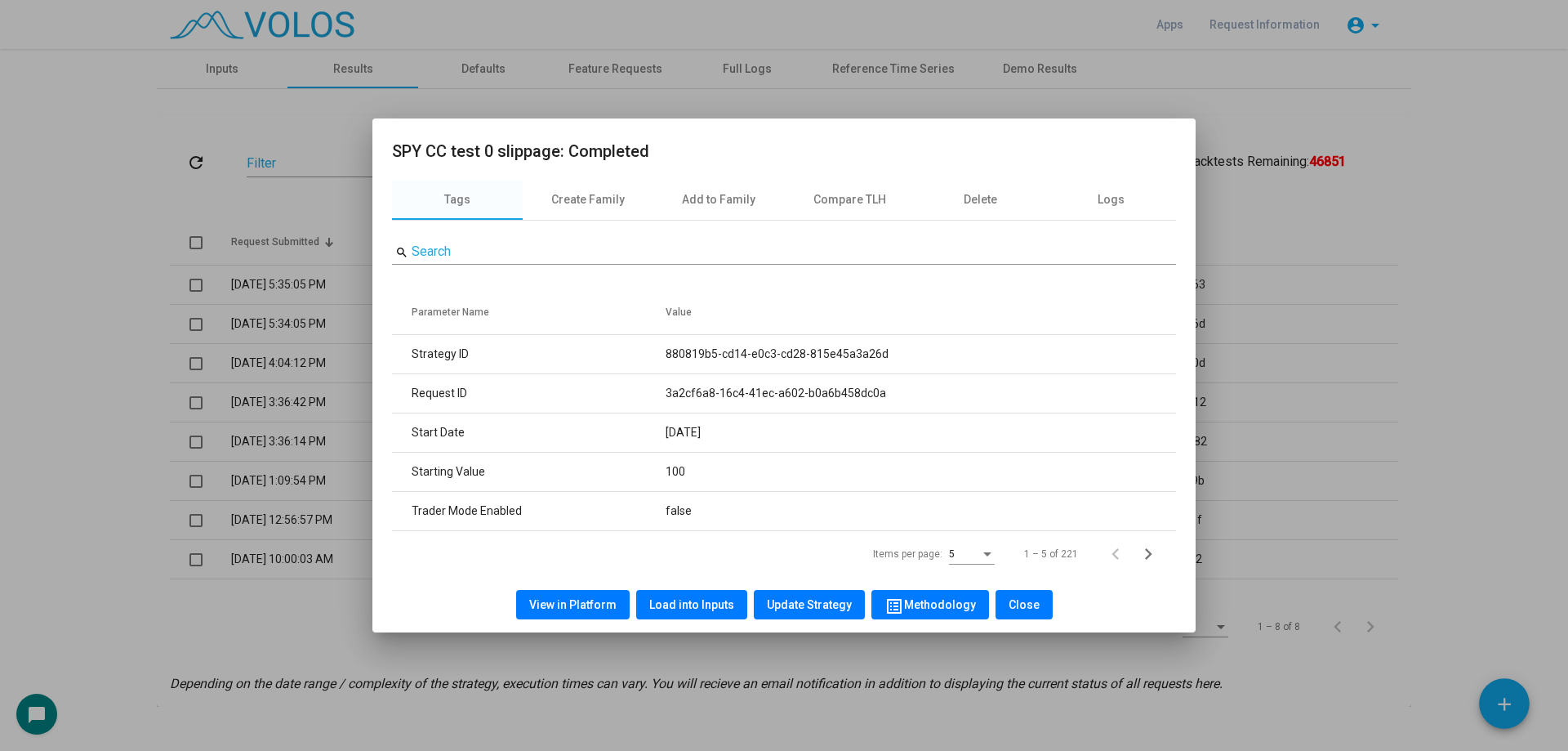
click at [923, 607] on span "list_alt Methodology" at bounding box center [930, 604] width 92 height 13
